Goal: Use online tool/utility: Utilize a website feature to perform a specific function

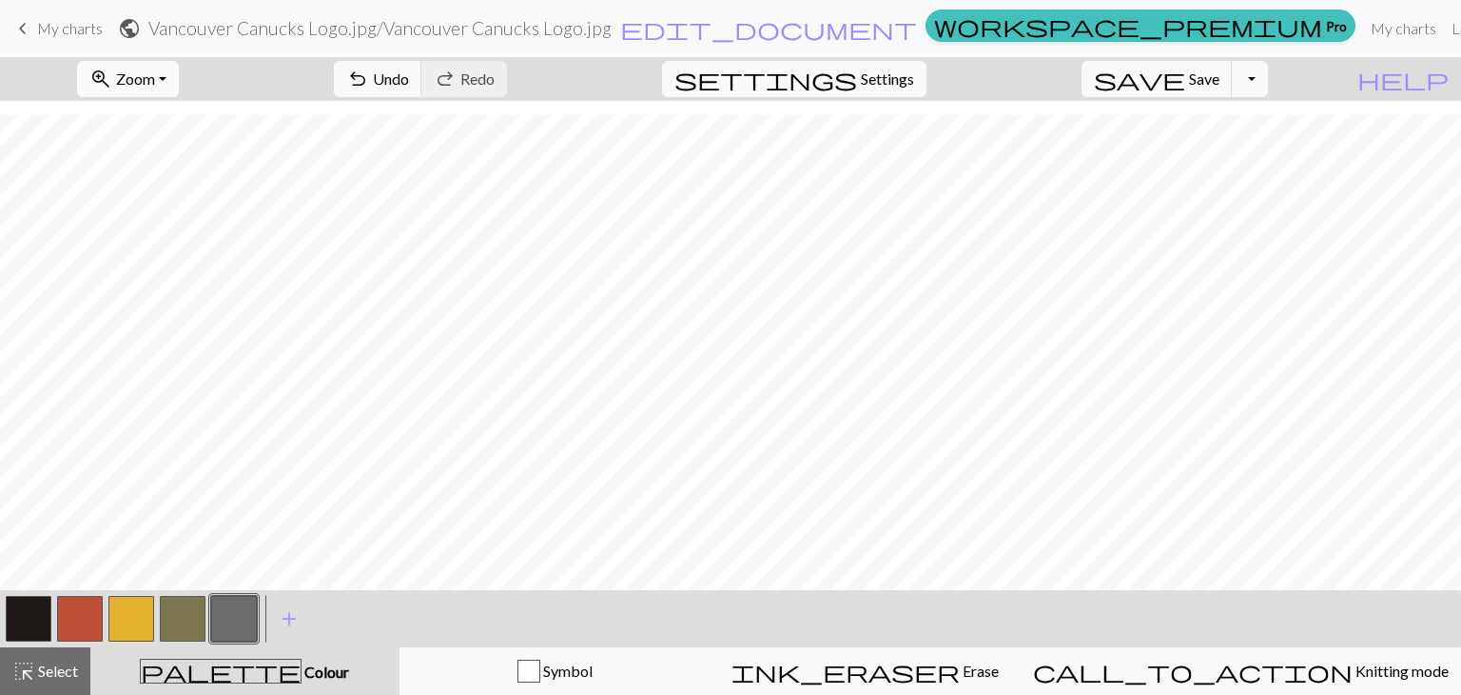
click at [179, 78] on button "zoom_in Zoom Zoom" at bounding box center [128, 79] width 102 height 36
click at [180, 227] on button "50%" at bounding box center [154, 228] width 150 height 30
click at [179, 83] on button "zoom_in Zoom Zoom" at bounding box center [128, 79] width 102 height 36
click at [167, 262] on button "100%" at bounding box center [154, 259] width 150 height 30
click at [179, 78] on button "zoom_in Zoom Zoom" at bounding box center [128, 79] width 102 height 36
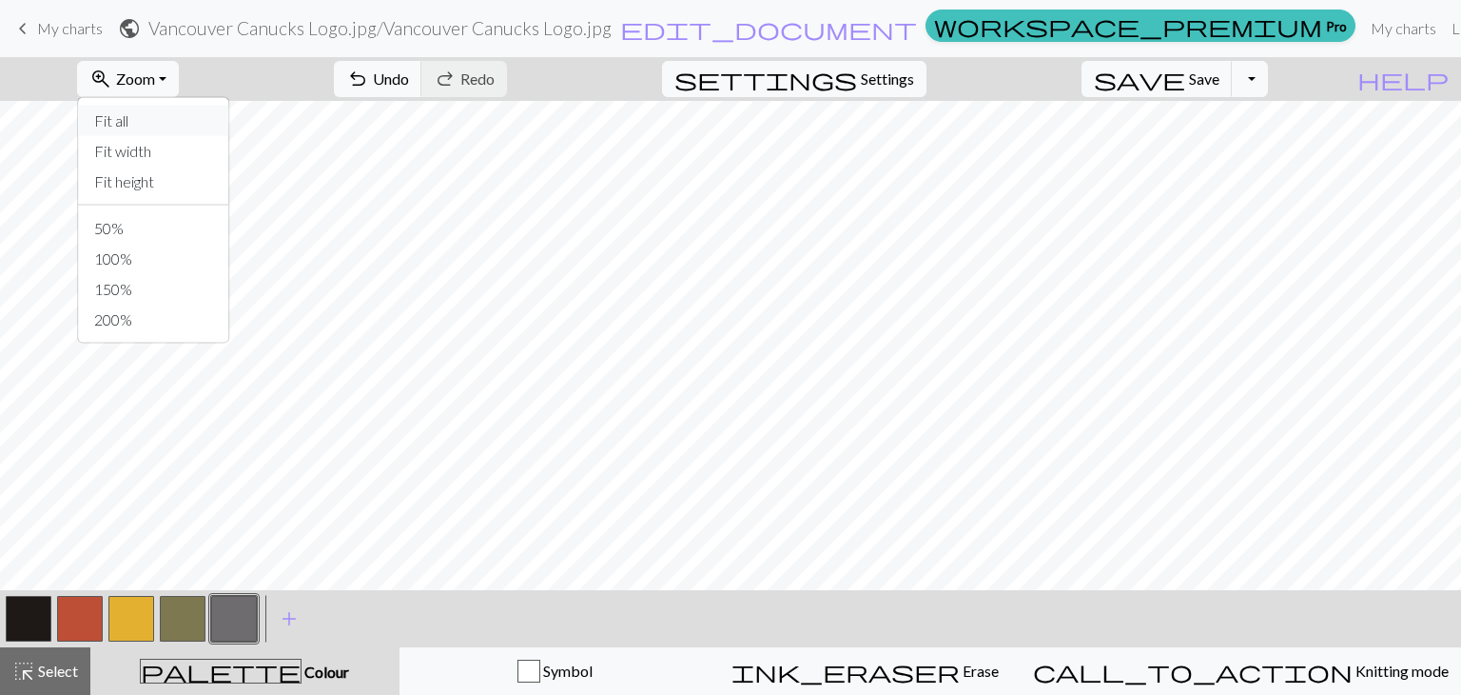
click at [170, 118] on button "Fit all" at bounding box center [154, 121] width 150 height 30
click at [179, 76] on button "zoom_in Zoom Zoom" at bounding box center [128, 79] width 102 height 36
click at [163, 258] on button "100%" at bounding box center [154, 259] width 150 height 30
click at [179, 73] on button "zoom_in Zoom Zoom" at bounding box center [128, 79] width 102 height 36
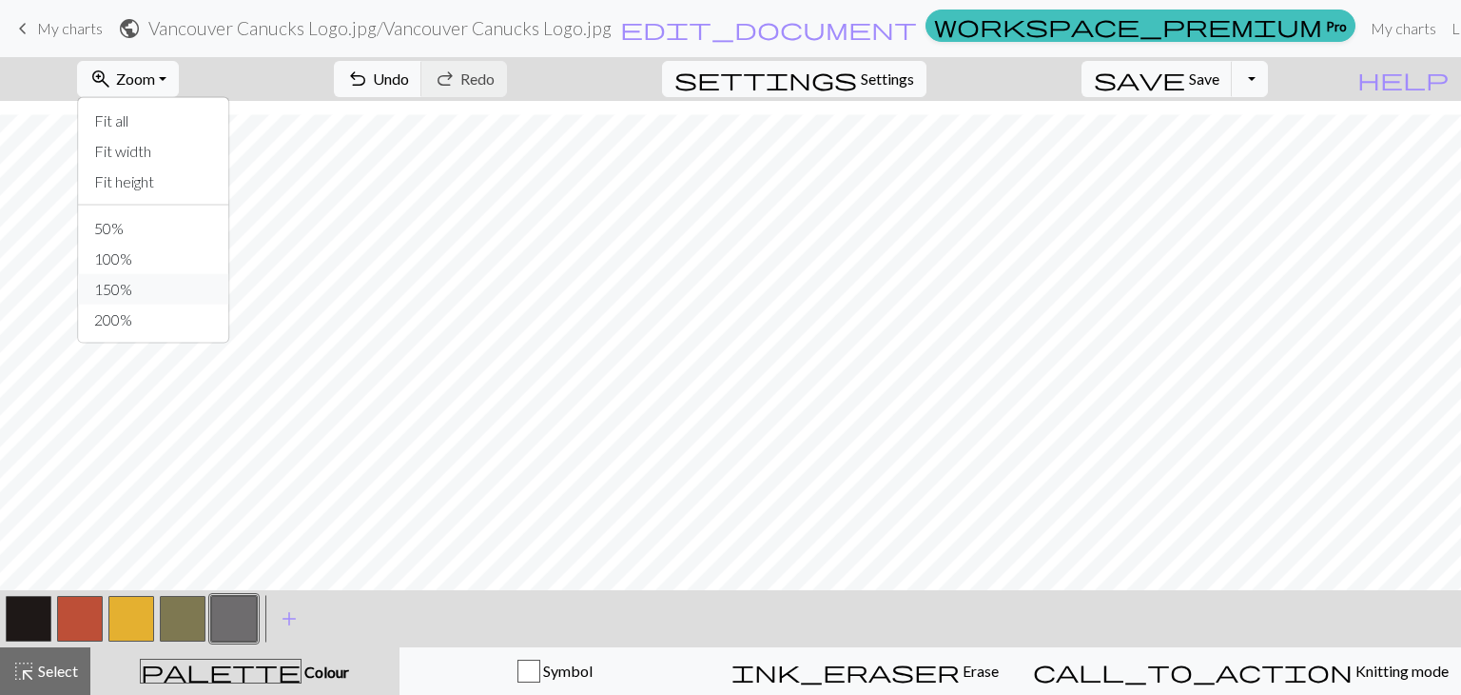
click at [169, 279] on button "150%" at bounding box center [154, 289] width 150 height 30
click at [179, 77] on button "zoom_in Zoom Zoom" at bounding box center [128, 79] width 102 height 36
click at [168, 111] on button "Fit all" at bounding box center [154, 121] width 150 height 30
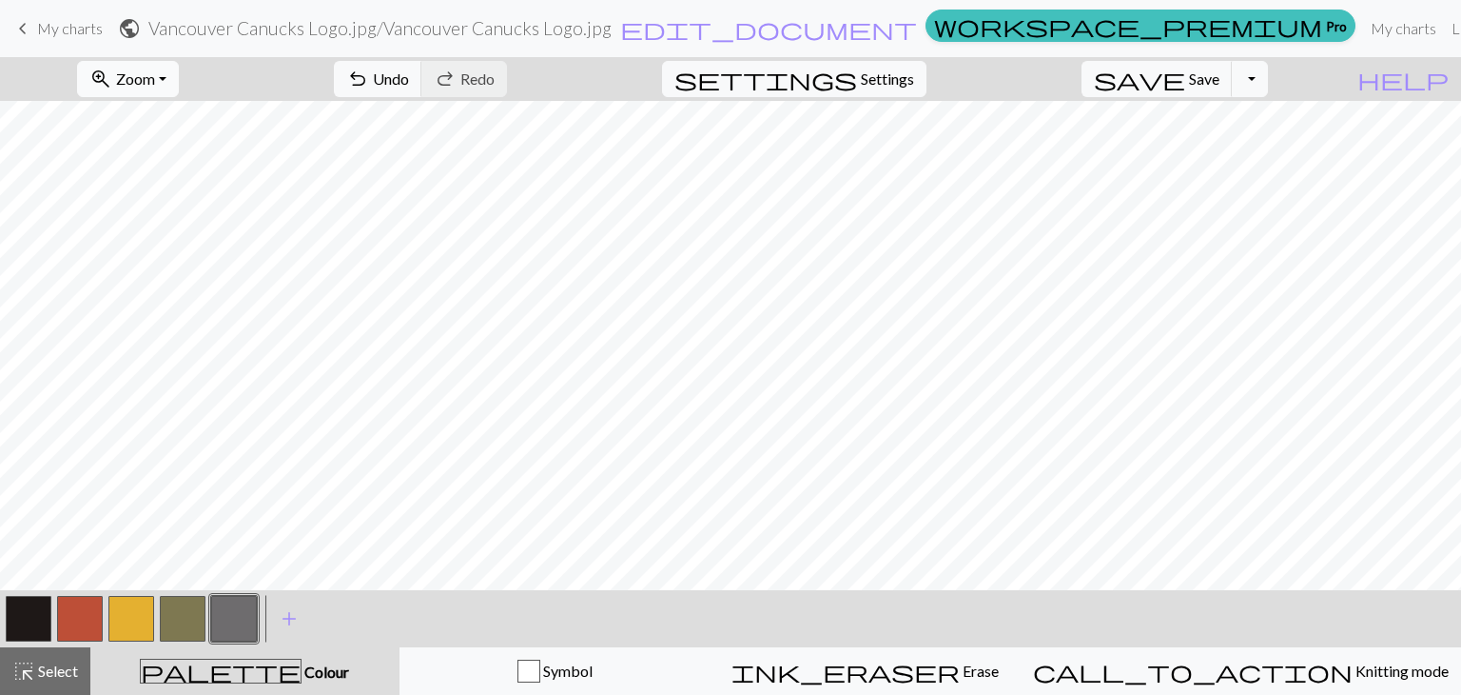
click at [179, 80] on button "zoom_in Zoom Zoom" at bounding box center [128, 79] width 102 height 36
click at [178, 225] on button "50%" at bounding box center [154, 228] width 150 height 30
click at [179, 70] on button "zoom_in Zoom Zoom" at bounding box center [128, 79] width 102 height 36
click at [178, 246] on button "100%" at bounding box center [154, 259] width 150 height 30
